Goal: Transaction & Acquisition: Purchase product/service

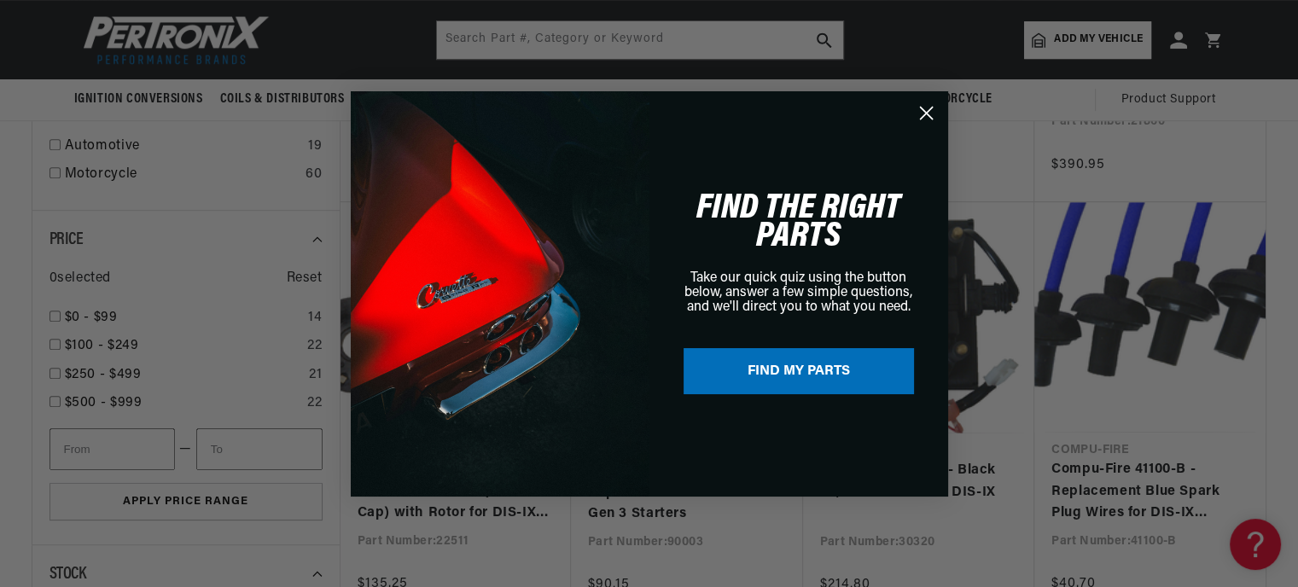
scroll to position [806, 0]
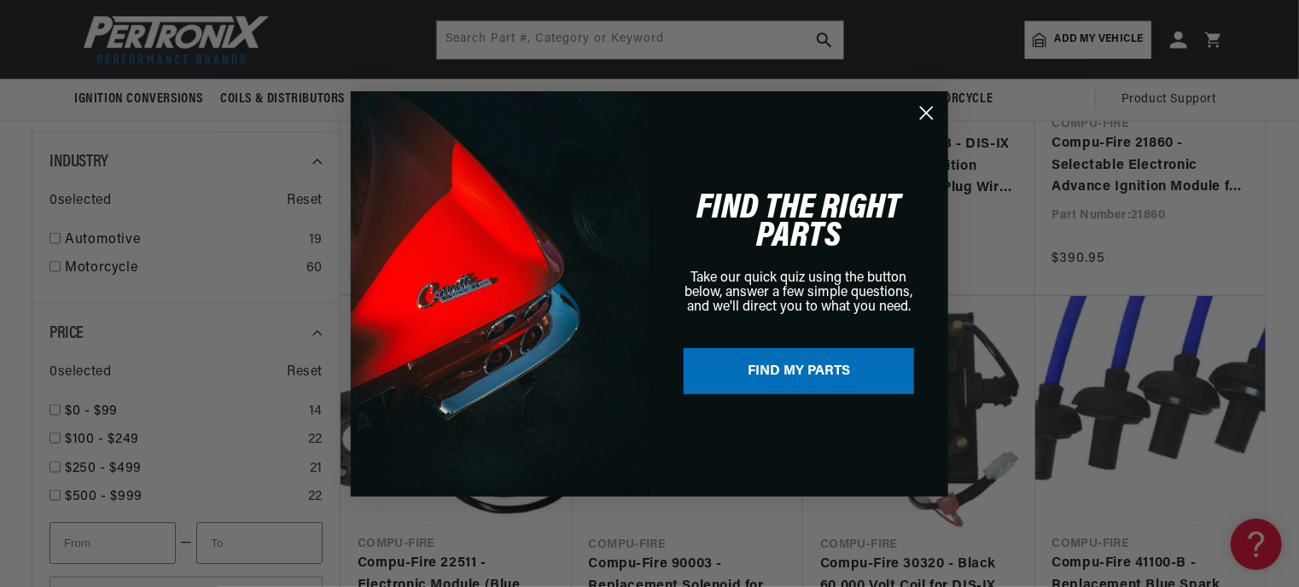
click at [931, 109] on circle "Close dialog" at bounding box center [927, 112] width 28 height 28
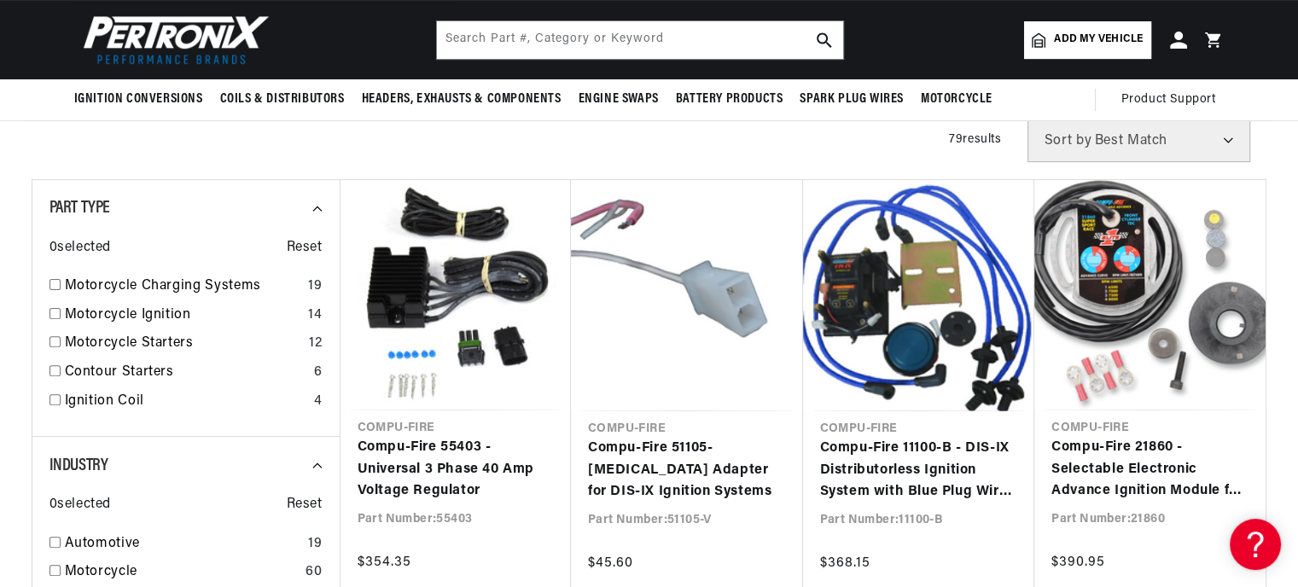
scroll to position [0, 517]
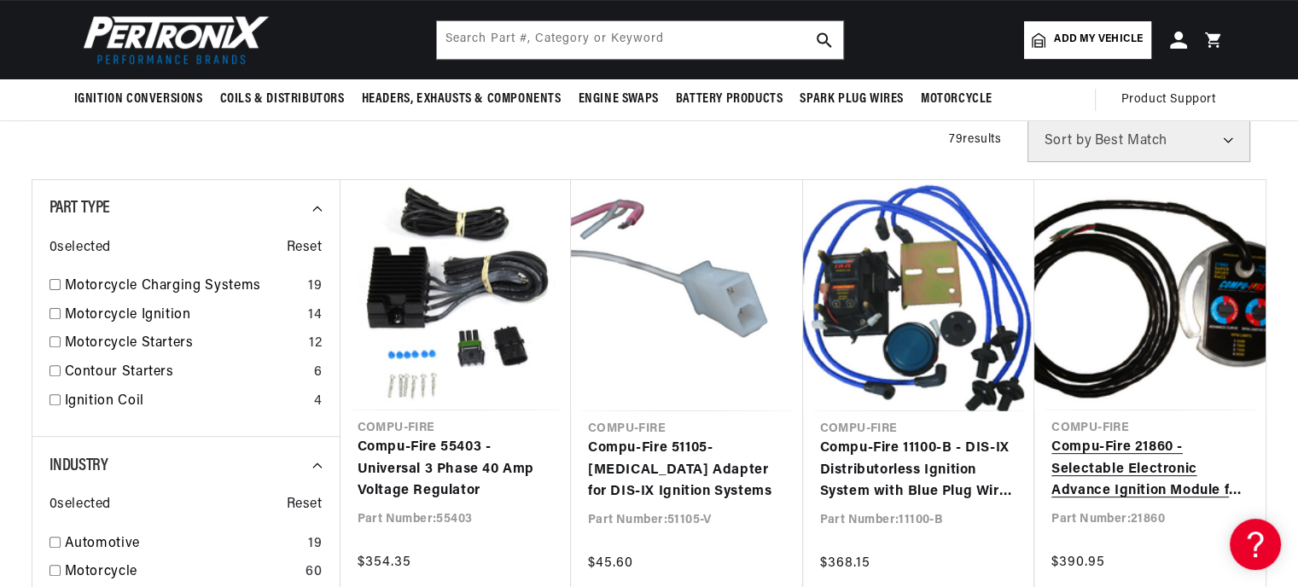
click at [1154, 478] on link "Compu-Fire 21860 - Selectable Electronic Advance Ignition Module for 70-99 Big …" at bounding box center [1150, 470] width 197 height 66
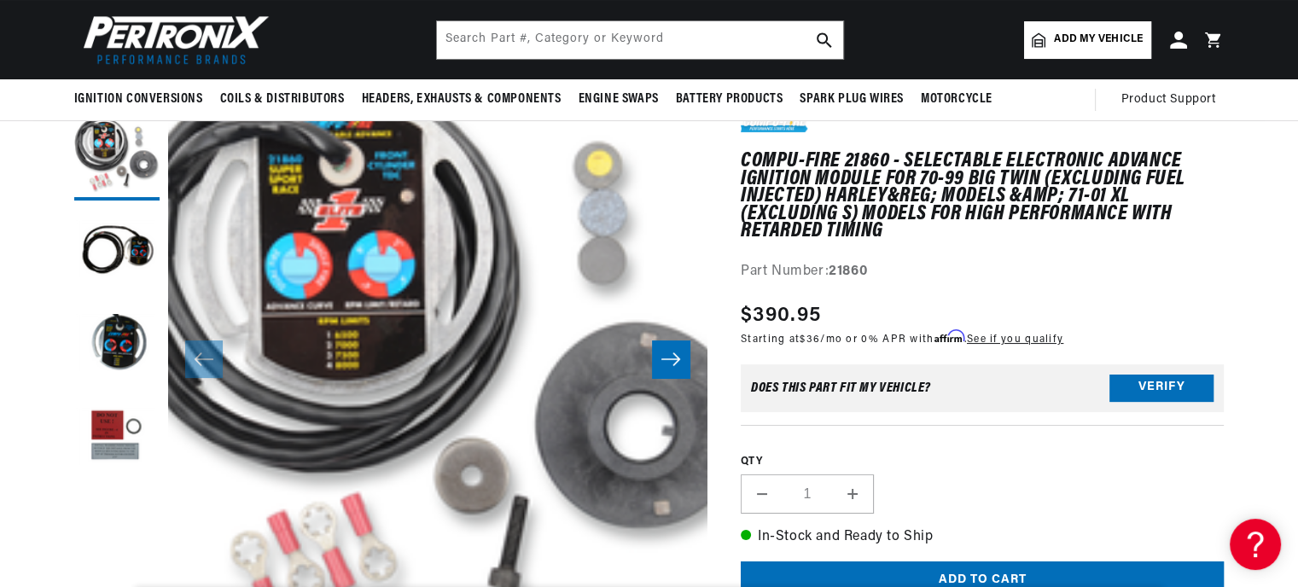
scroll to position [143, 0]
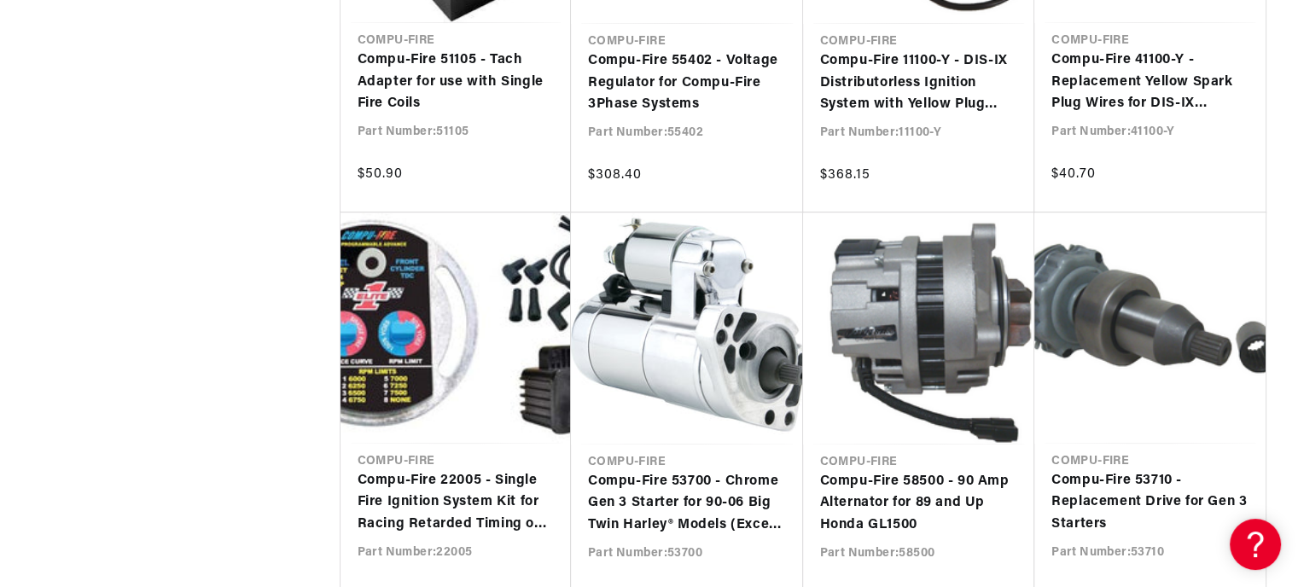
scroll to position [0, 517]
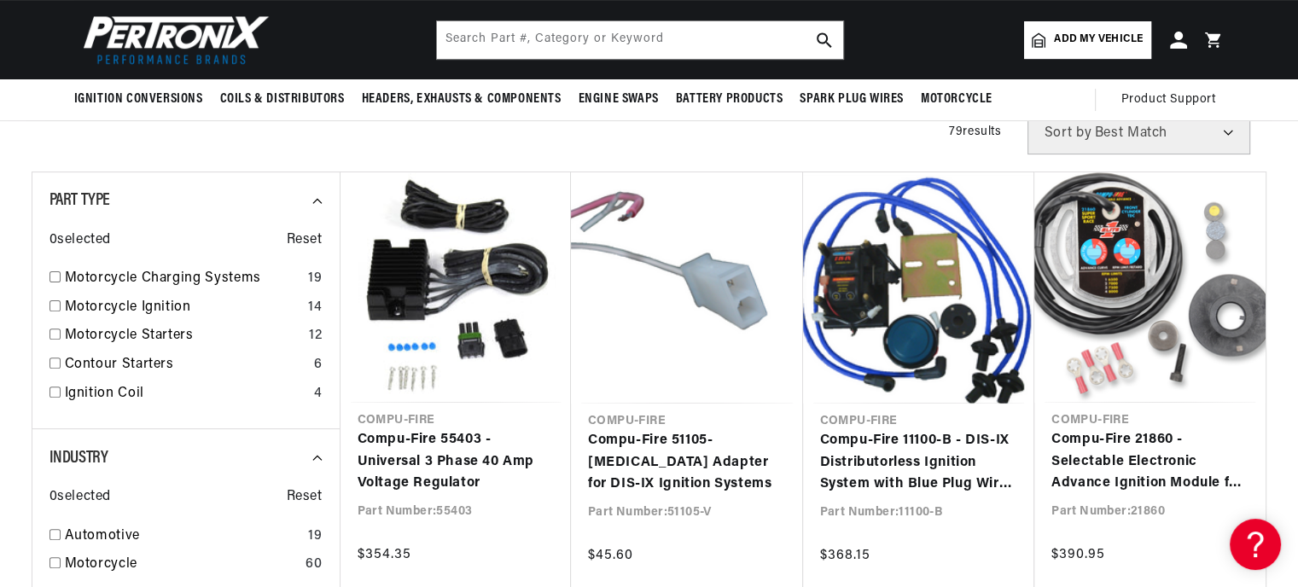
scroll to position [512, 0]
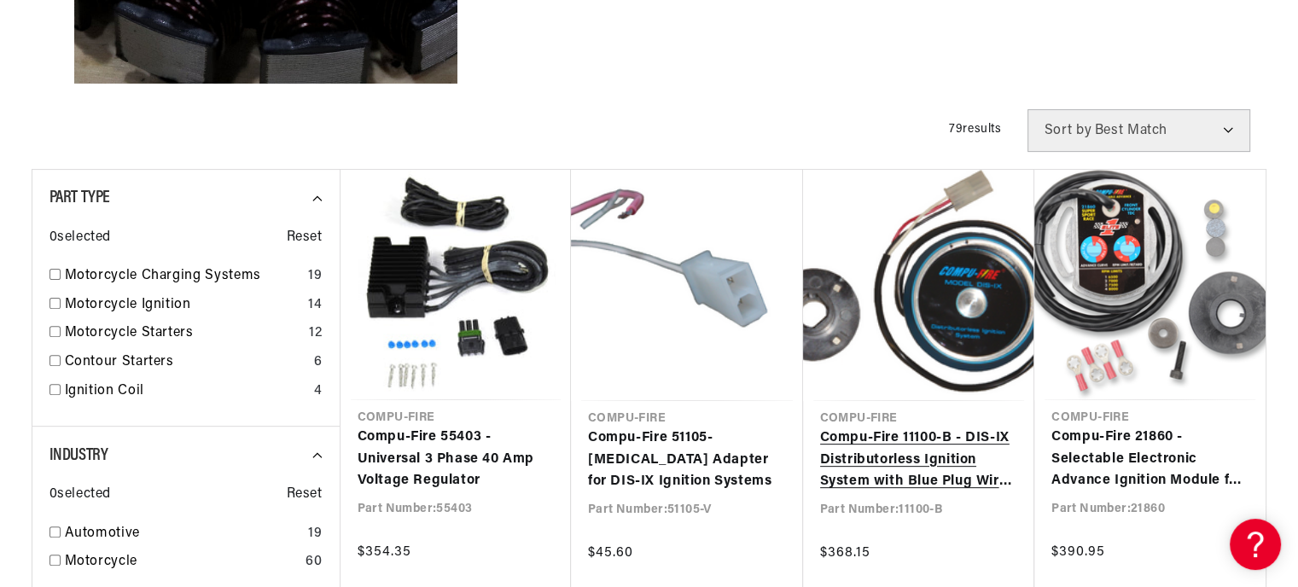
click at [926, 428] on link "Compu-Fire 11100-B - DIS-IX Distributorless Ignition System with Blue Plug Wire…" at bounding box center [919, 461] width 198 height 66
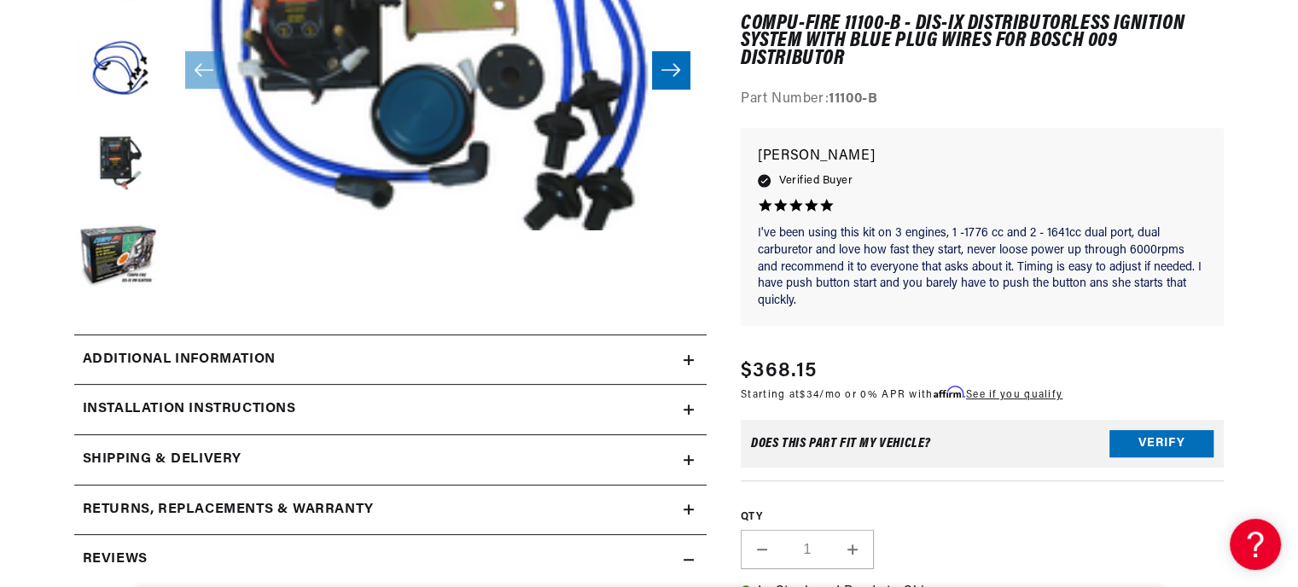
scroll to position [0, 517]
click at [827, 163] on p "[PERSON_NAME]" at bounding box center [983, 157] width 450 height 24
